Goal: Task Accomplishment & Management: Use online tool/utility

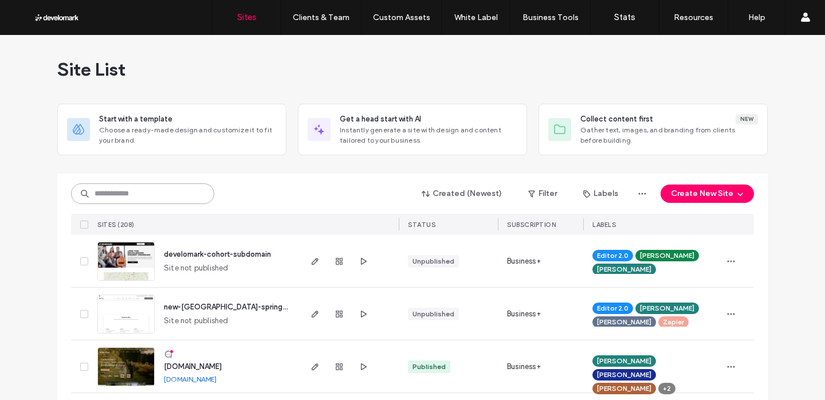
click at [180, 189] on input at bounding box center [142, 193] width 143 height 21
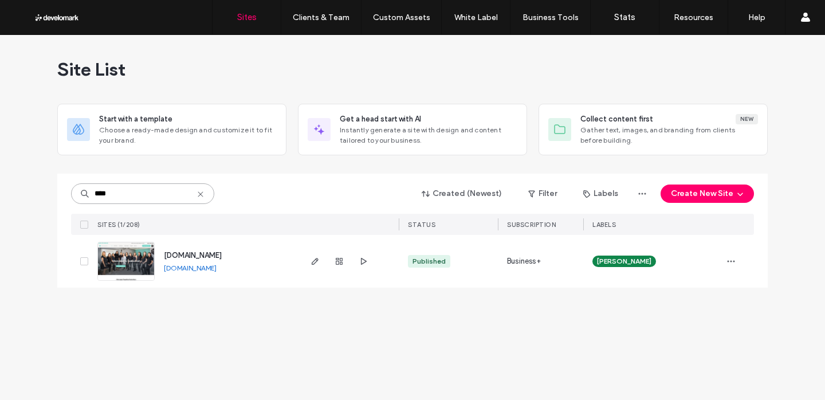
type input "****"
click at [206, 257] on span "www.mintdentalloft.com" at bounding box center [193, 255] width 58 height 9
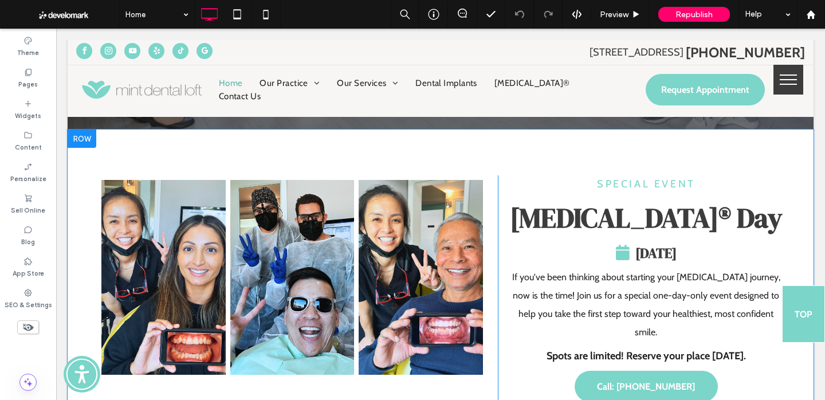
scroll to position [389, 0]
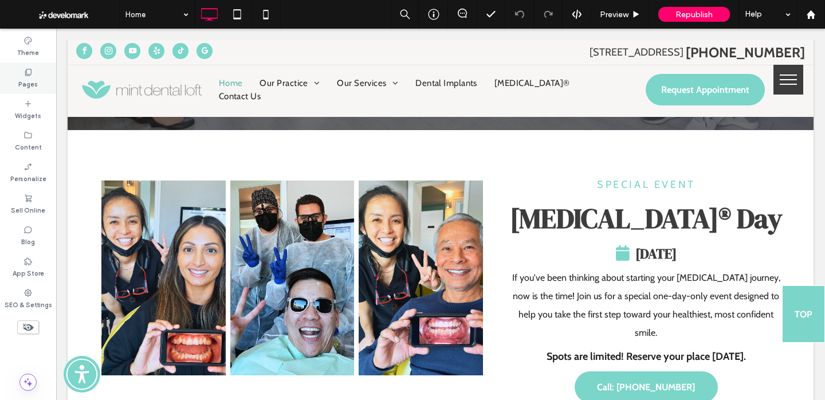
click at [23, 74] on icon at bounding box center [27, 72] width 9 height 9
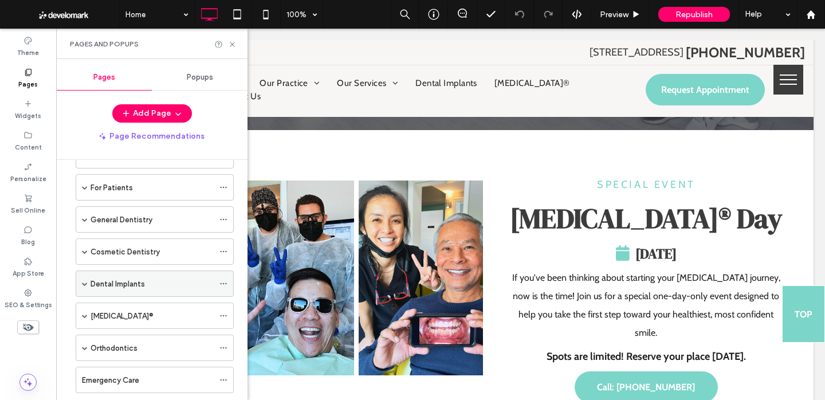
scroll to position [70, 0]
click at [99, 309] on label "Invisalign®" at bounding box center [122, 315] width 63 height 20
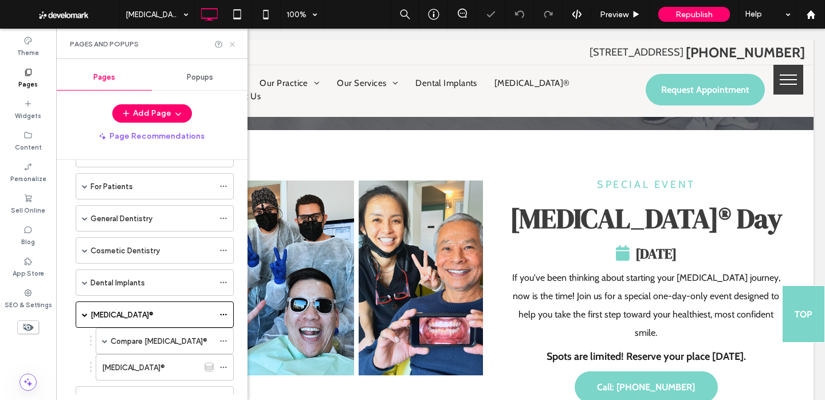
click at [232, 48] on icon at bounding box center [232, 44] width 9 height 9
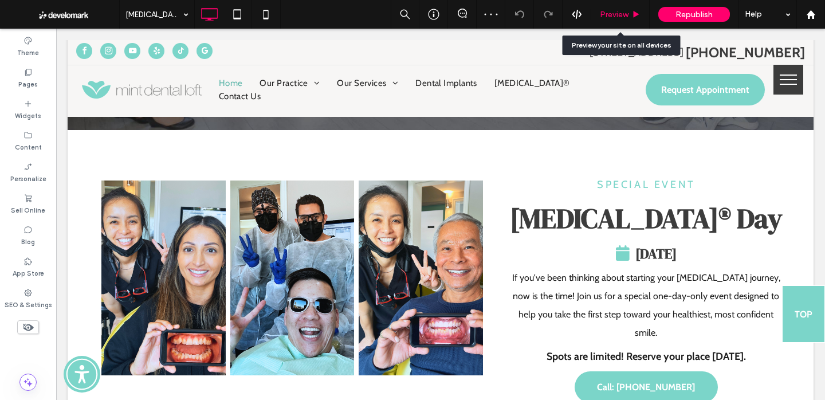
click at [603, 13] on span "Preview" at bounding box center [614, 15] width 29 height 10
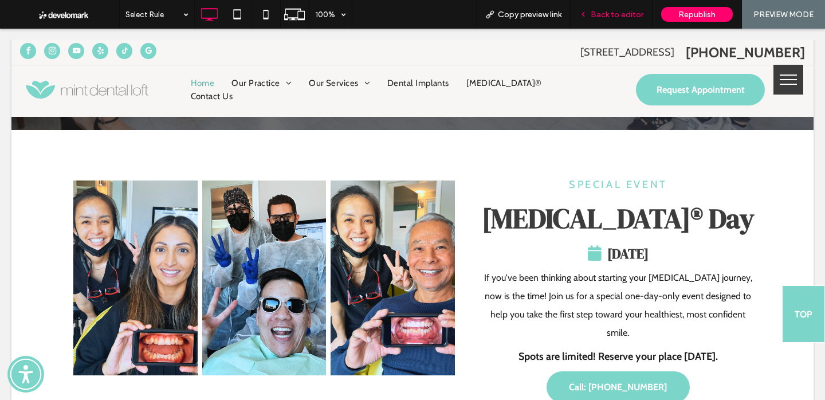
click at [618, 21] on div "Back to editor" at bounding box center [612, 14] width 82 height 29
click at [639, 12] on span "Back to editor" at bounding box center [617, 15] width 53 height 10
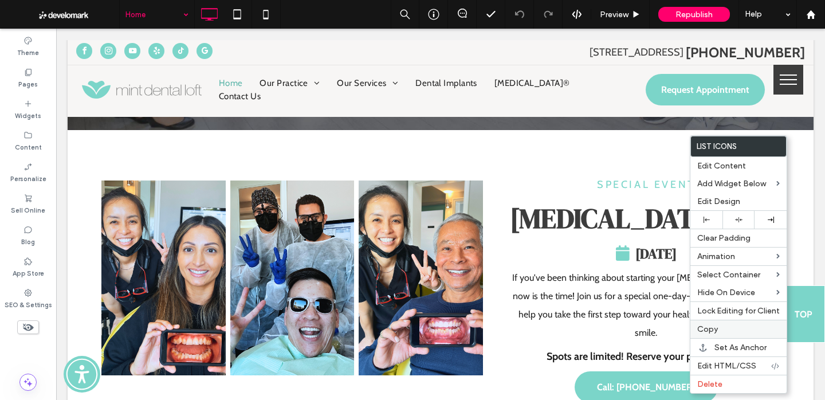
click at [752, 328] on label "Copy" at bounding box center [738, 329] width 83 height 10
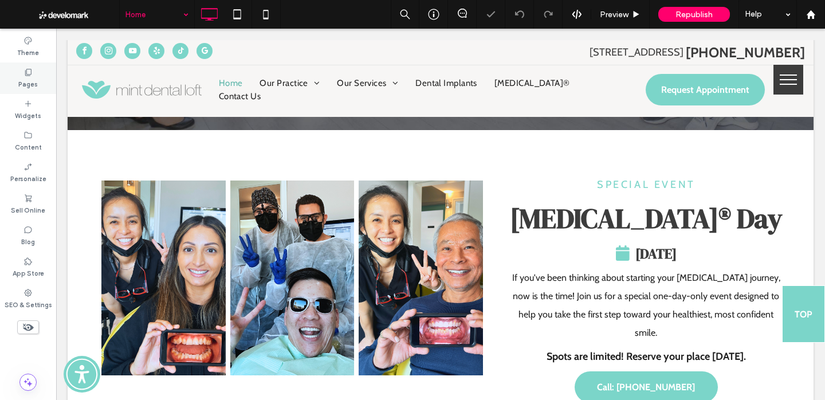
click at [23, 65] on div "Pages" at bounding box center [28, 78] width 56 height 32
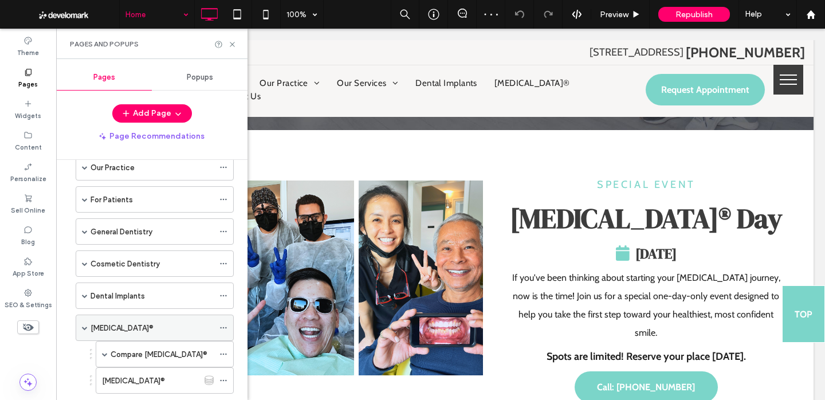
scroll to position [58, 0]
click at [112, 322] on label "Invisalign®" at bounding box center [122, 327] width 63 height 20
click at [235, 40] on icon at bounding box center [232, 44] width 9 height 9
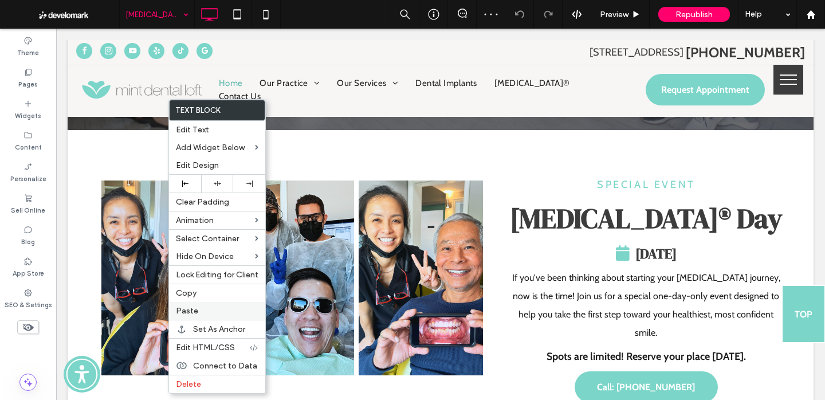
click at [188, 311] on span "Paste" at bounding box center [187, 311] width 22 height 10
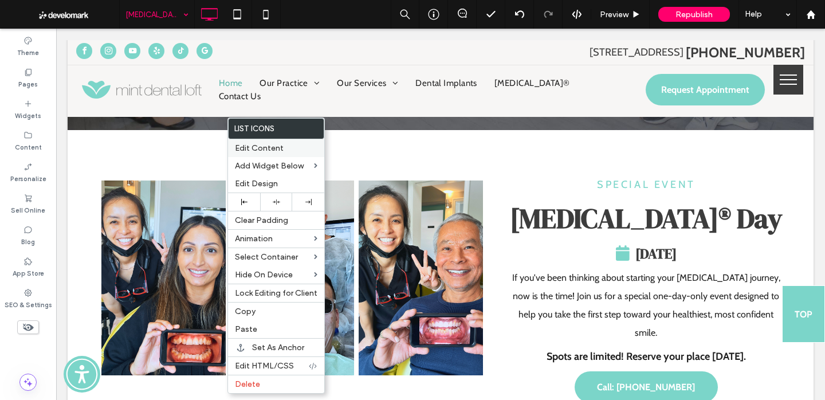
click at [260, 142] on div "Edit Content" at bounding box center [276, 148] width 96 height 18
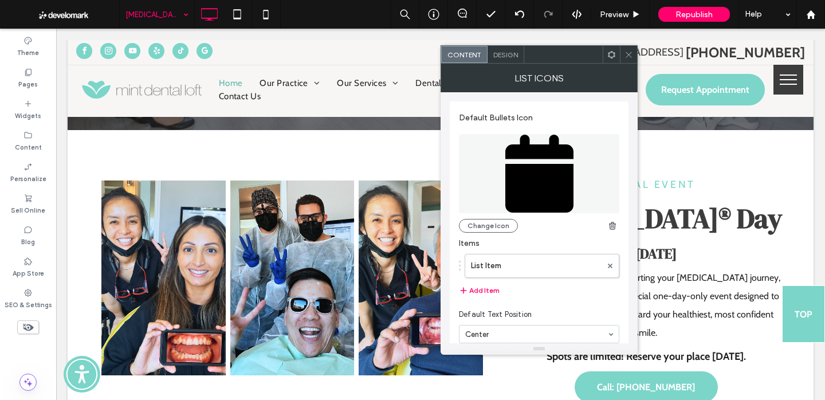
click at [553, 322] on section "Default Text Position Center" at bounding box center [539, 326] width 160 height 46
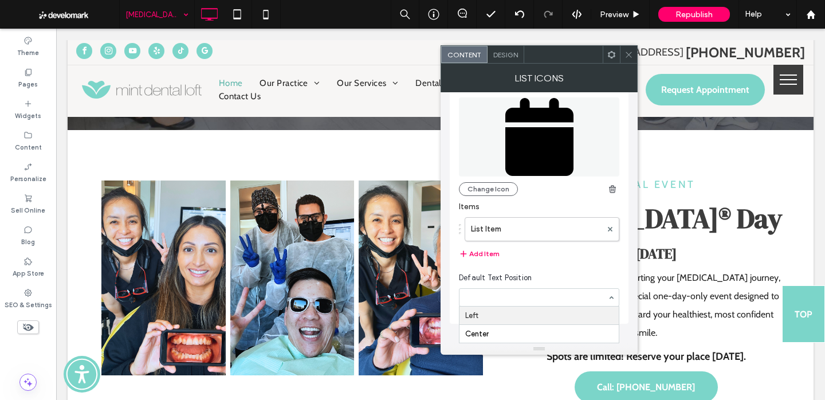
scroll to position [23, 0]
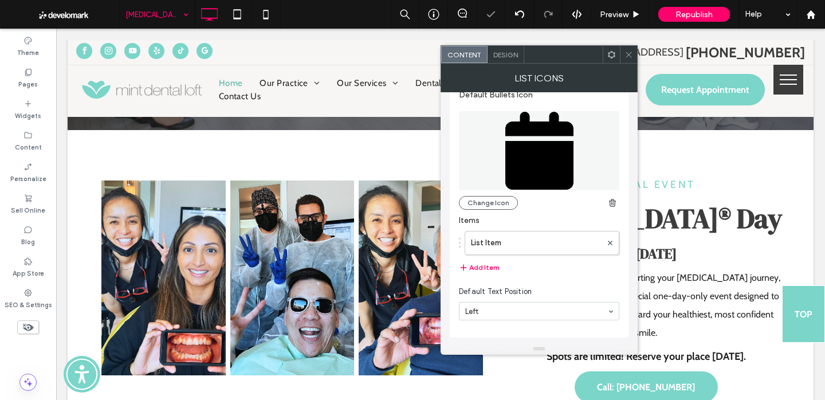
click at [503, 53] on span "Design" at bounding box center [505, 54] width 25 height 9
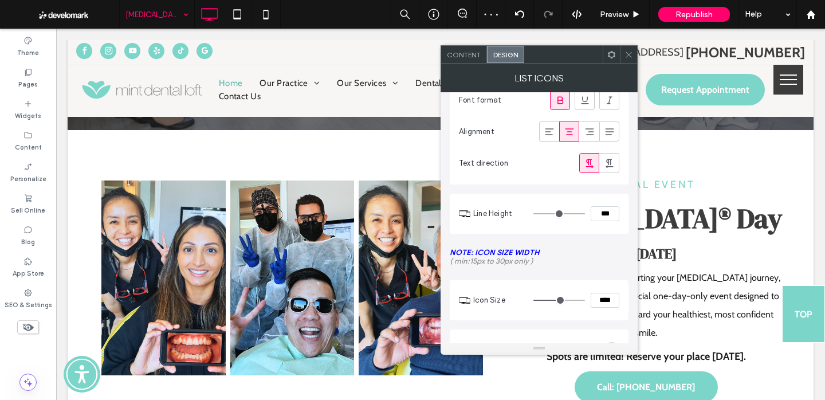
scroll to position [203, 0]
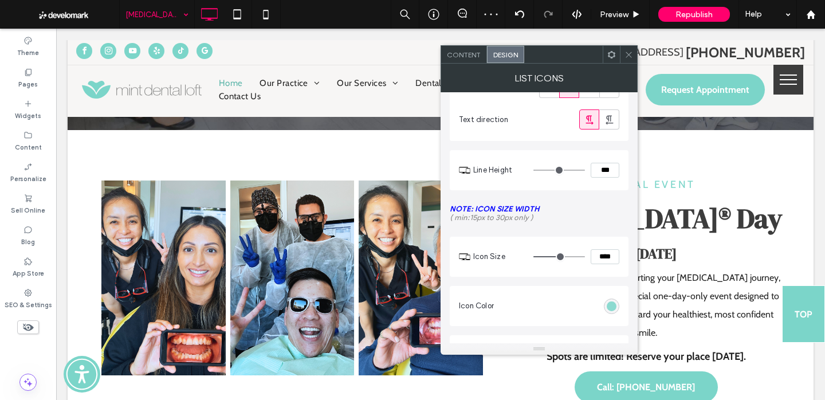
click at [614, 308] on div "rgb(123, 213, 201)" at bounding box center [612, 306] width 10 height 10
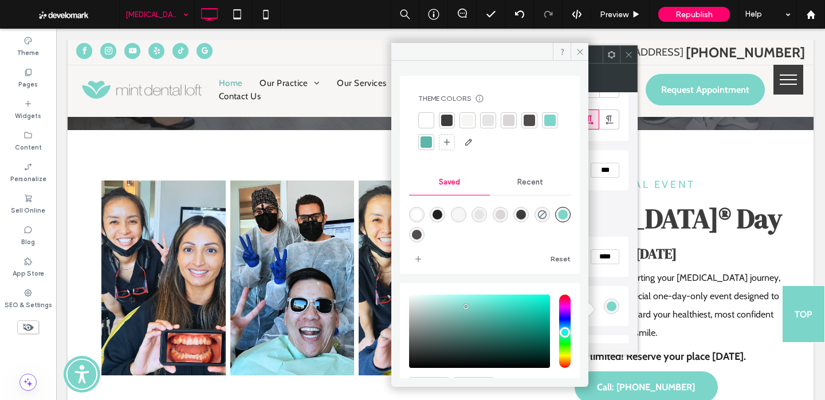
click at [432, 143] on div at bounding box center [426, 141] width 11 height 11
click at [544, 126] on div at bounding box center [549, 120] width 11 height 11
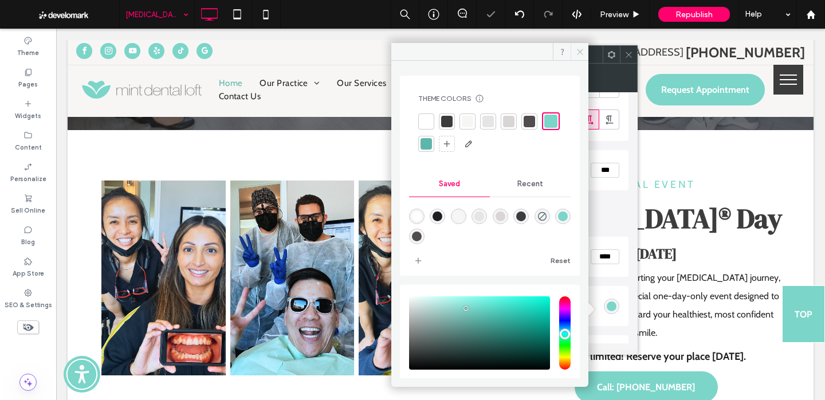
click at [579, 54] on icon at bounding box center [580, 52] width 9 height 9
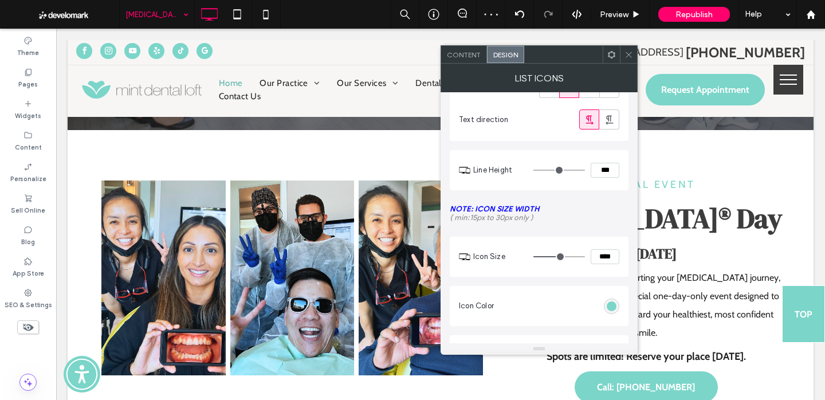
click at [627, 50] on icon at bounding box center [629, 54] width 9 height 9
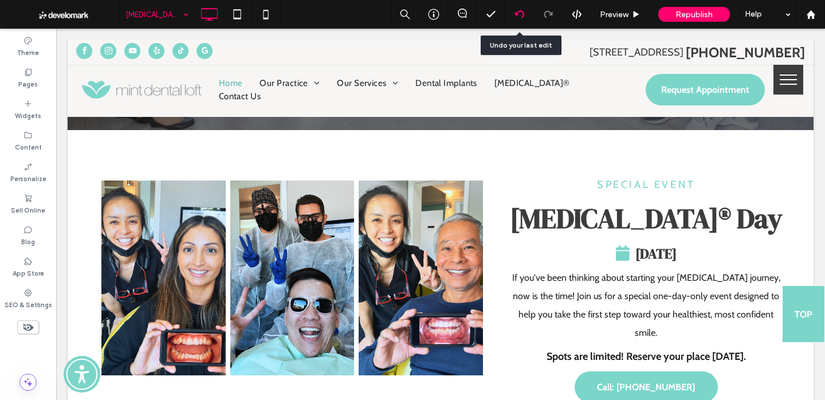
click at [520, 15] on icon at bounding box center [519, 14] width 9 height 9
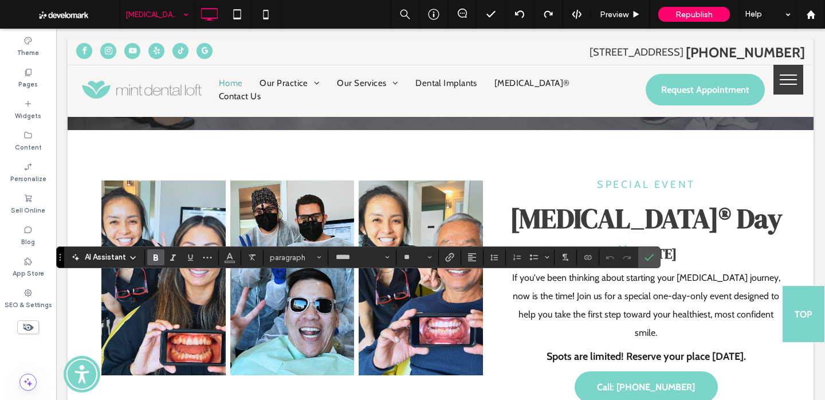
type input "*****"
type input "**"
click at [653, 257] on icon "Confirm" at bounding box center [649, 257] width 9 height 9
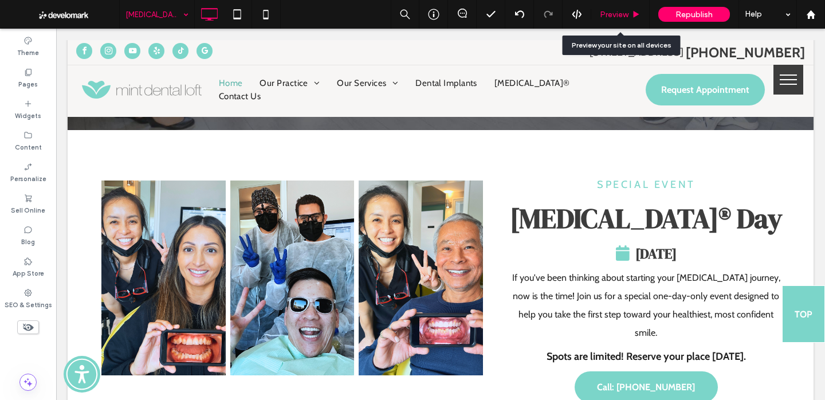
click at [621, 15] on span "Preview" at bounding box center [614, 15] width 29 height 10
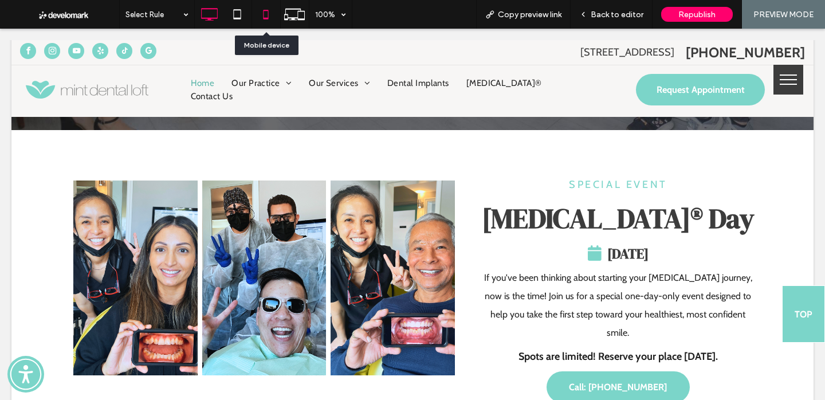
click at [269, 19] on icon at bounding box center [265, 14] width 23 height 23
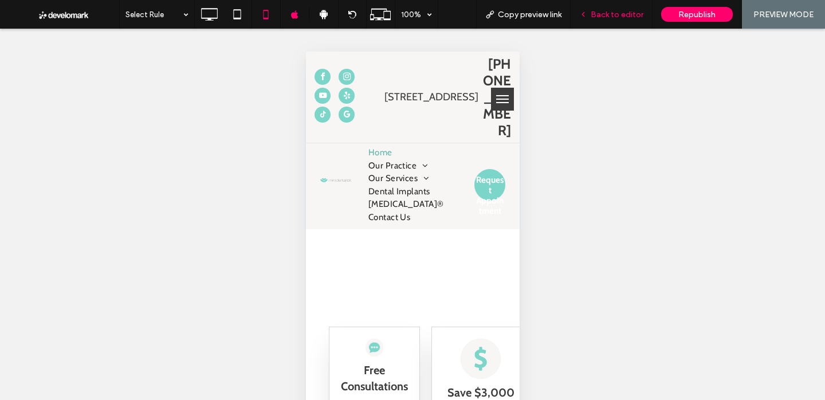
click at [609, 14] on span "Back to editor" at bounding box center [617, 15] width 53 height 10
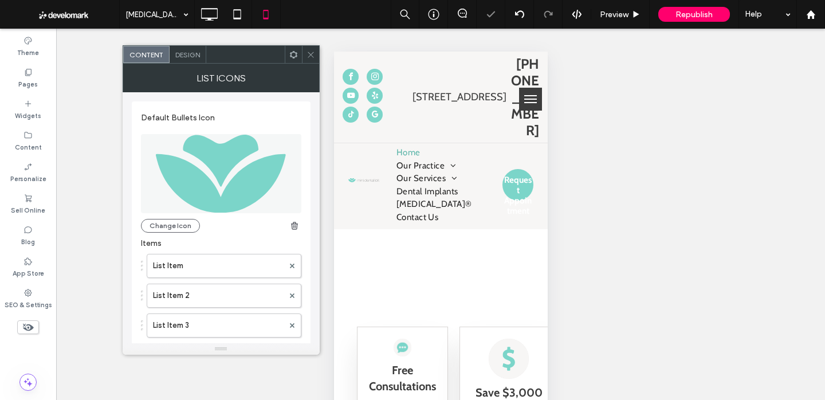
click at [190, 53] on span "Design" at bounding box center [187, 54] width 25 height 9
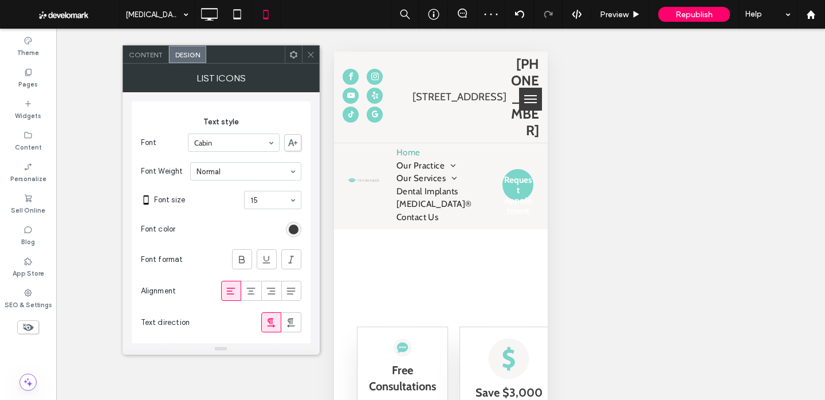
click at [315, 56] on div at bounding box center [310, 54] width 17 height 17
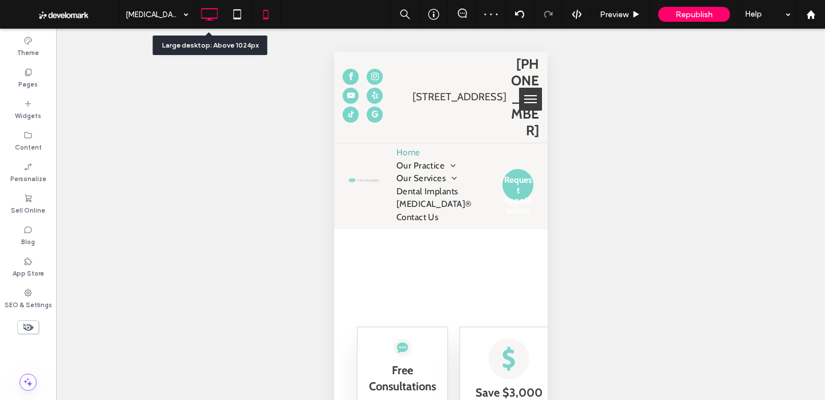
click at [218, 17] on icon at bounding box center [209, 14] width 23 height 23
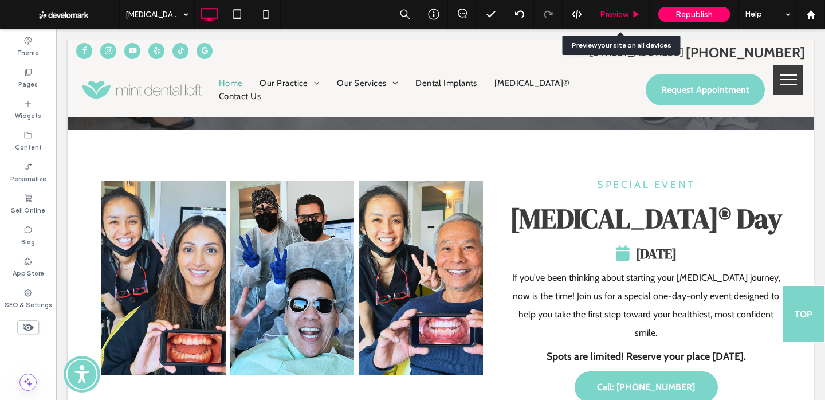
click at [610, 13] on span "Preview" at bounding box center [614, 15] width 29 height 10
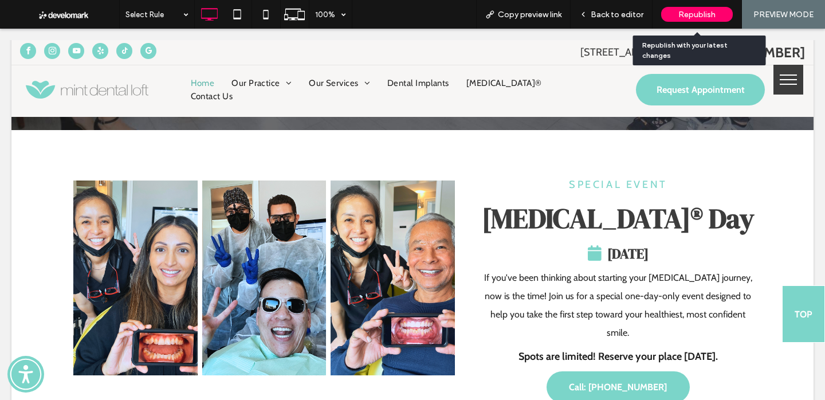
click at [679, 15] on span "Republish" at bounding box center [696, 15] width 37 height 10
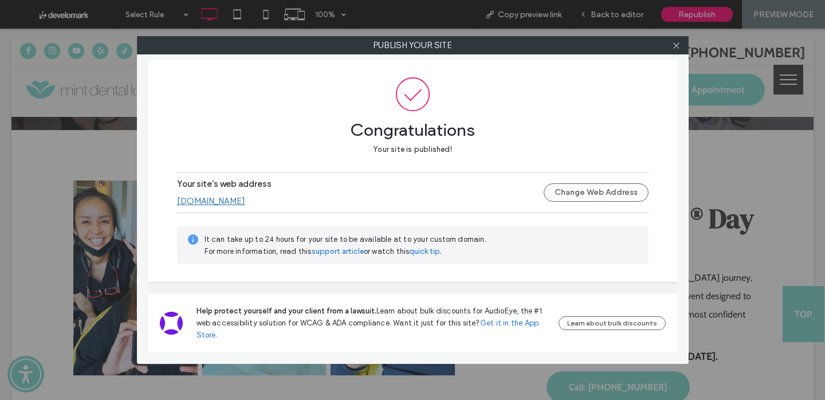
click at [217, 203] on link "www.mintdentalloft.com" at bounding box center [211, 201] width 68 height 10
click at [673, 49] on icon at bounding box center [676, 45] width 9 height 9
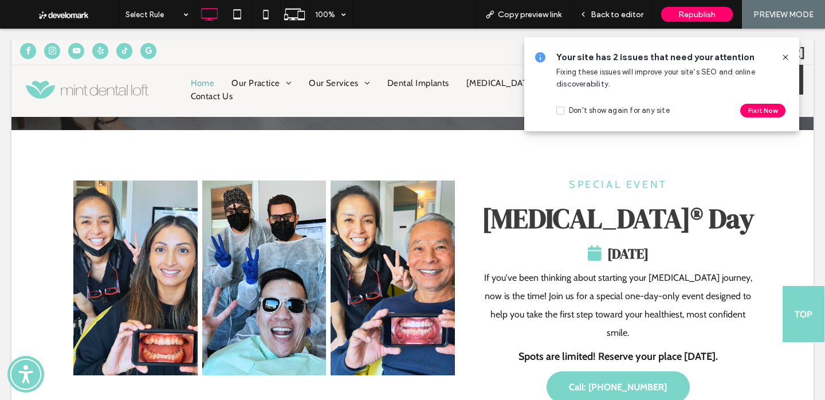
click at [783, 57] on icon at bounding box center [785, 57] width 9 height 9
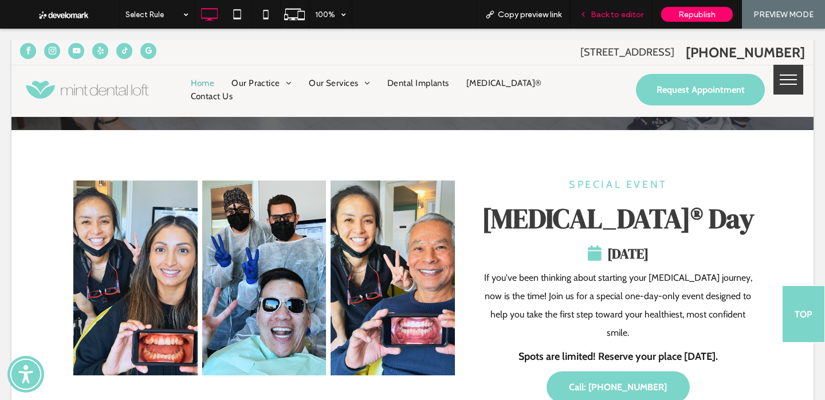
click at [625, 18] on span "Back to editor" at bounding box center [617, 15] width 53 height 10
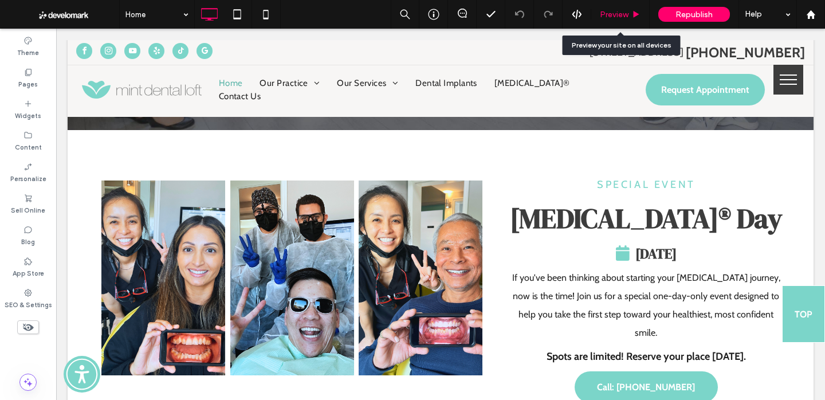
click at [610, 13] on span "Preview" at bounding box center [614, 15] width 29 height 10
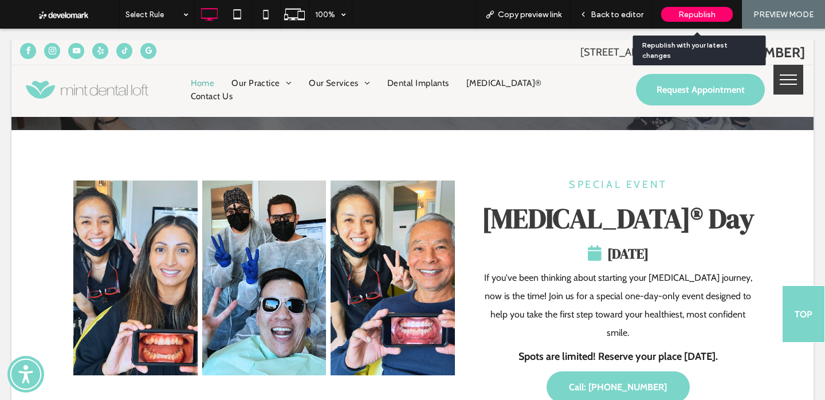
click at [680, 13] on span "Republish" at bounding box center [696, 15] width 37 height 10
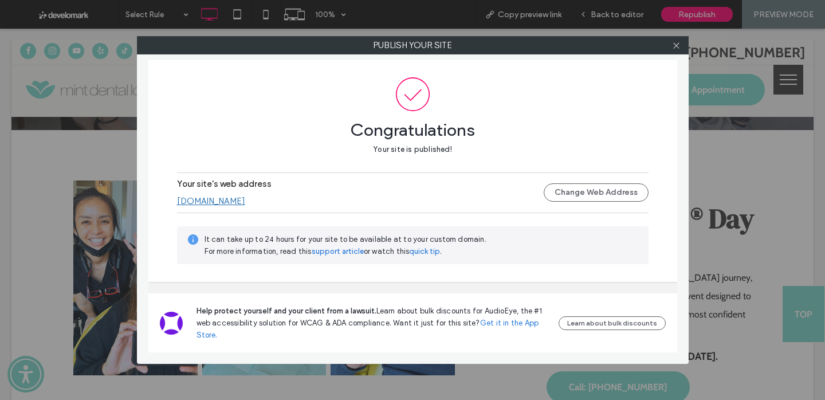
click at [229, 199] on link "www.mintdentalloft.com" at bounding box center [211, 201] width 68 height 10
click at [677, 47] on icon at bounding box center [676, 45] width 9 height 9
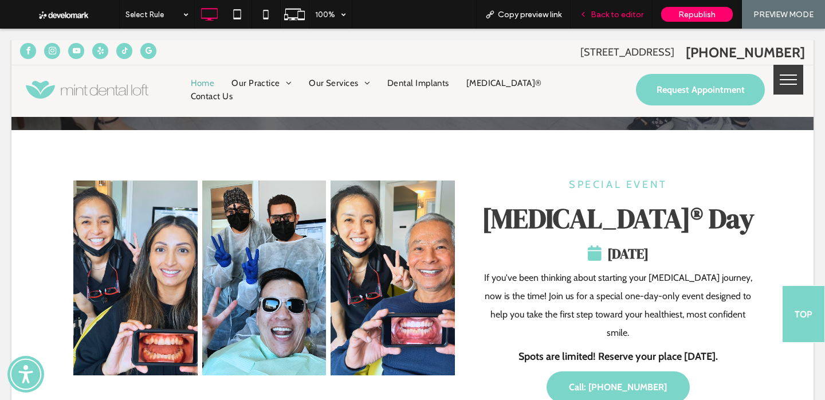
click at [622, 18] on span "Back to editor" at bounding box center [617, 15] width 53 height 10
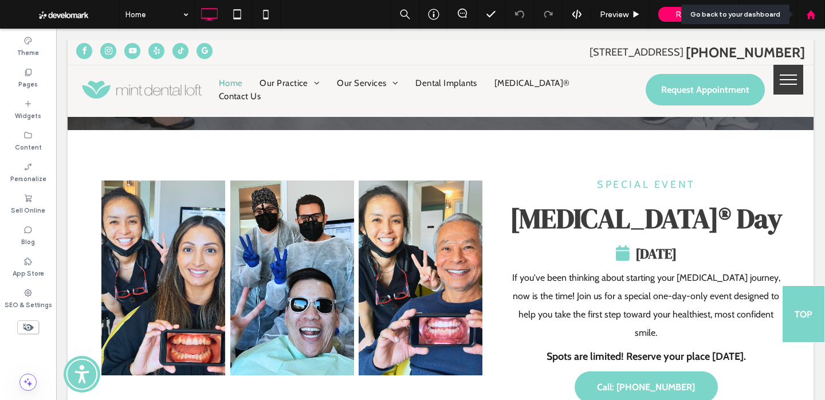
click at [806, 11] on icon at bounding box center [811, 15] width 10 height 10
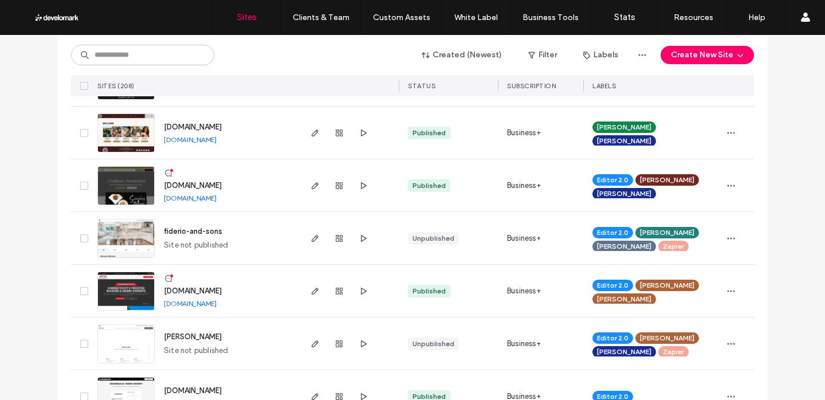
scroll to position [841, 0]
